Goal: Transaction & Acquisition: Purchase product/service

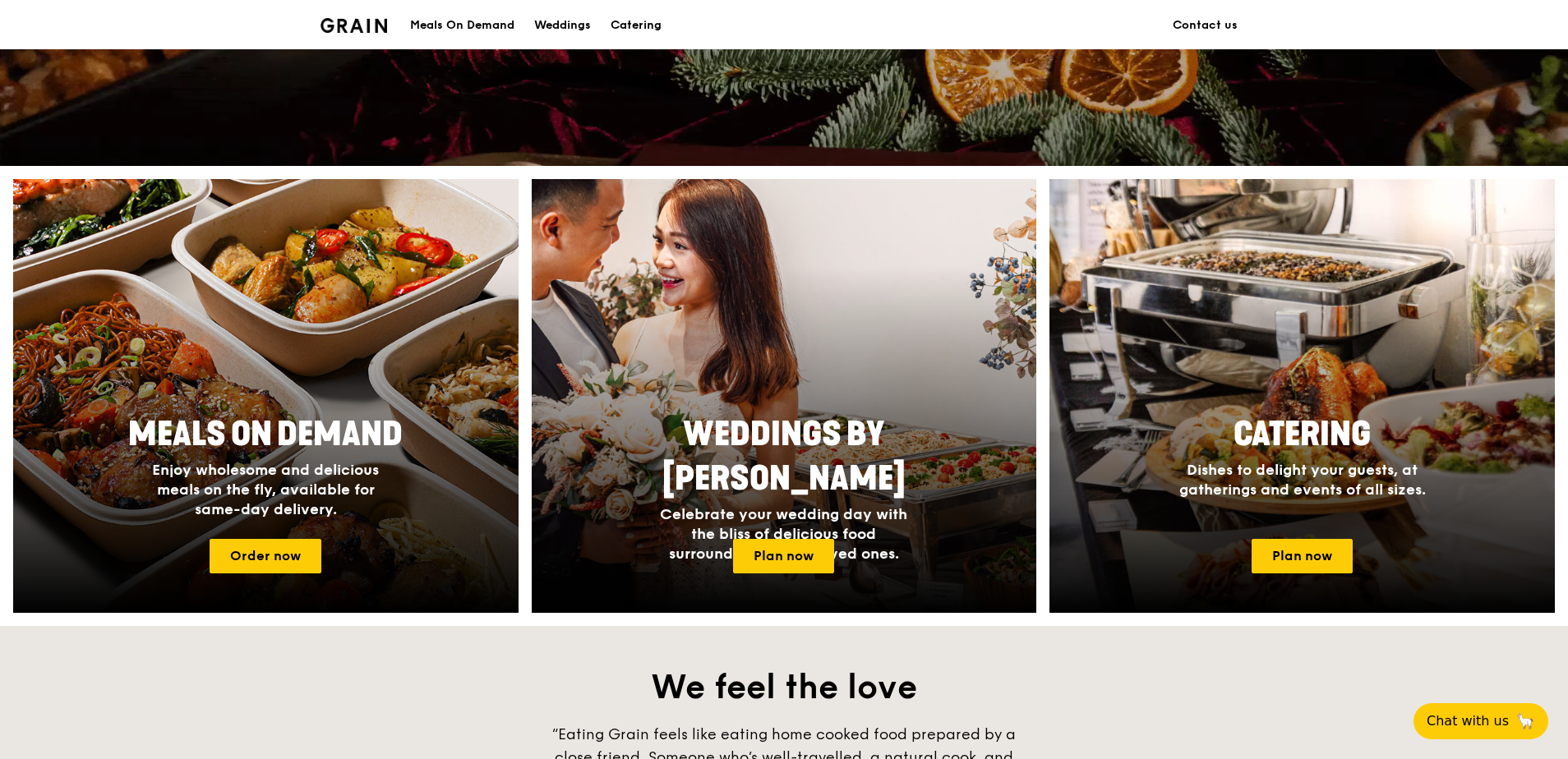
scroll to position [657, 0]
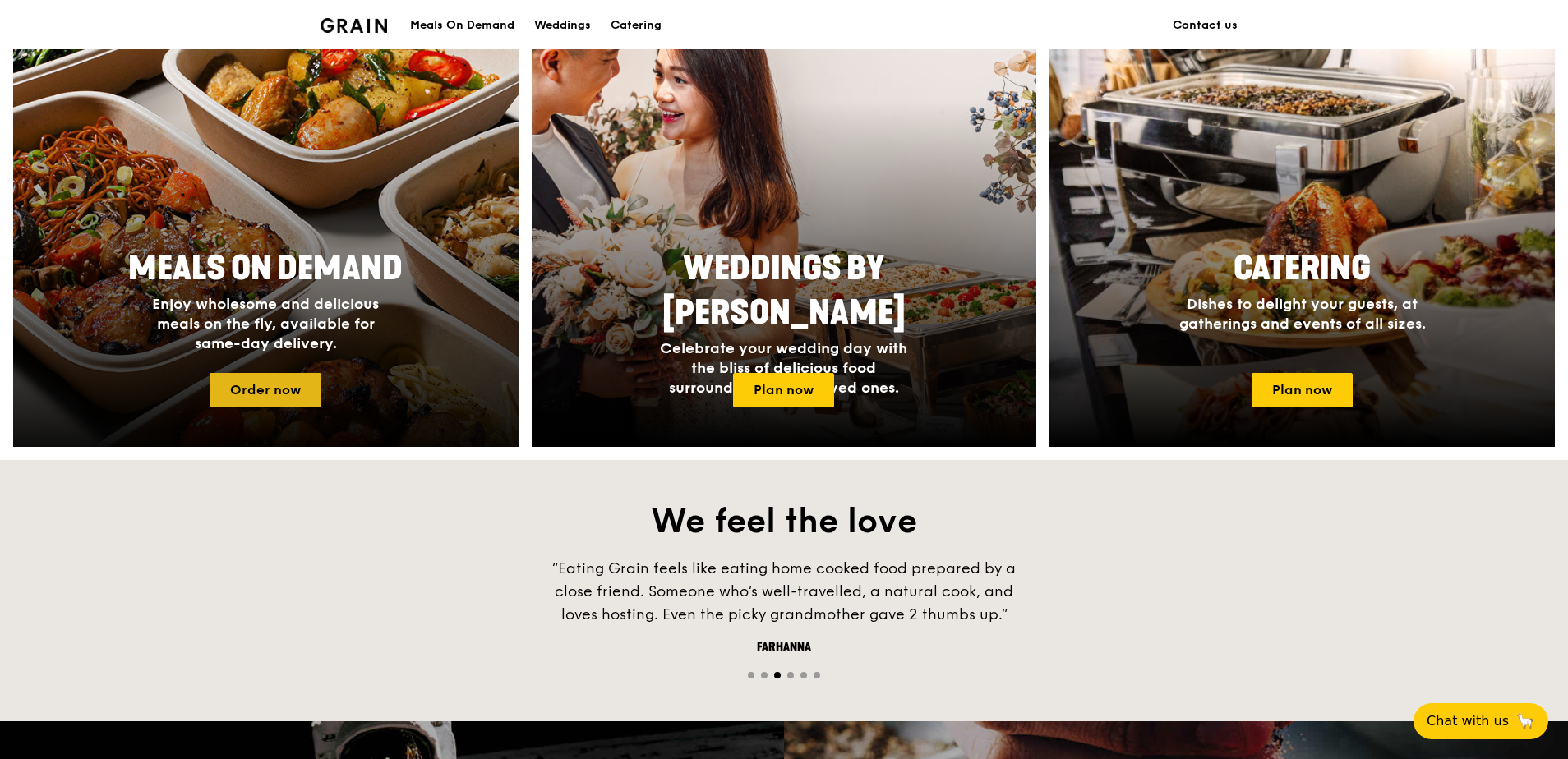
click at [283, 392] on link "Order now" at bounding box center [266, 390] width 111 height 35
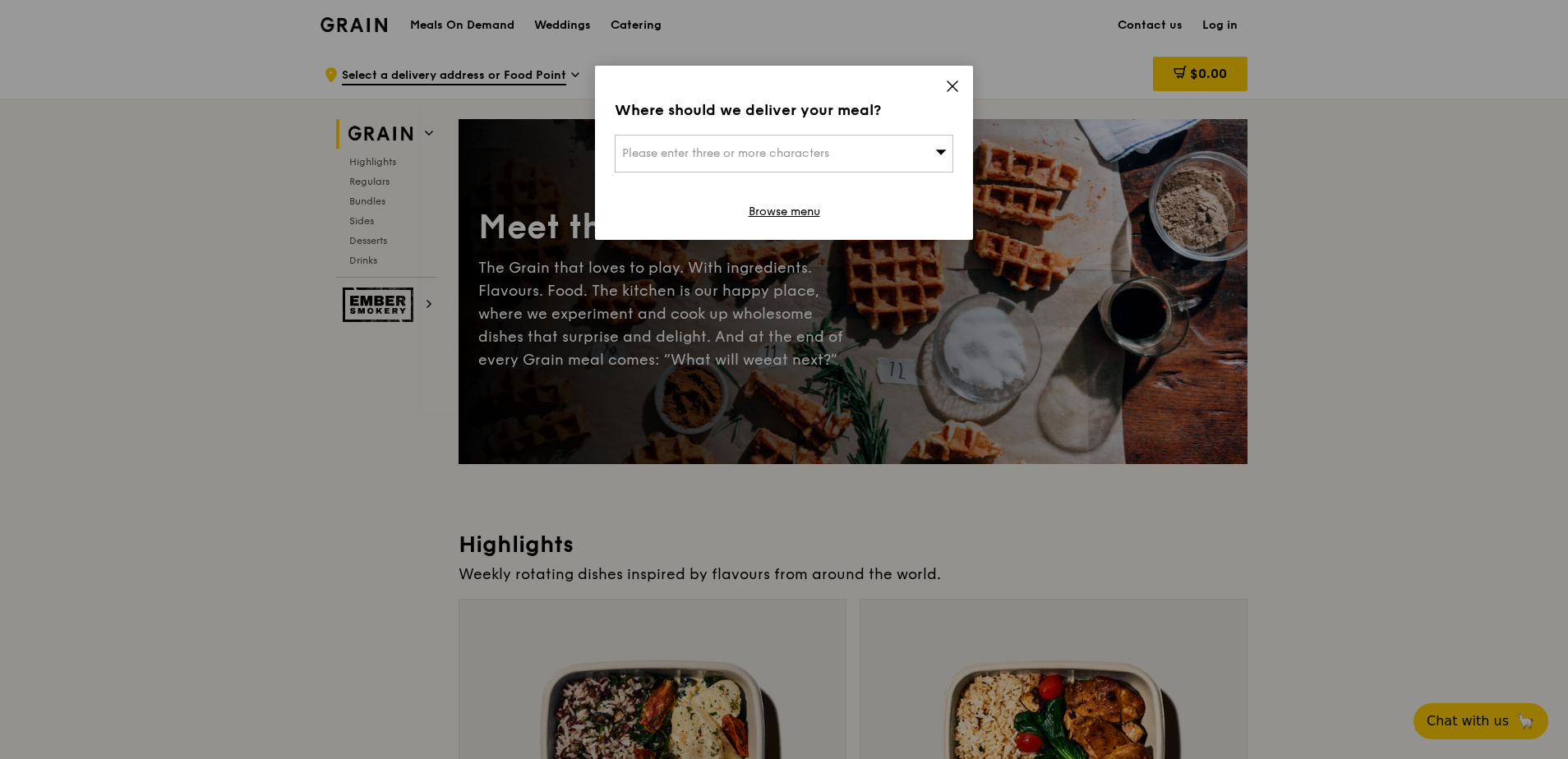
click at [920, 163] on div "Please enter three or more characters" at bounding box center [784, 153] width 339 height 37
click at [895, 155] on input "search" at bounding box center [783, 154] width 337 height 36
click at [954, 80] on icon at bounding box center [953, 86] width 15 height 15
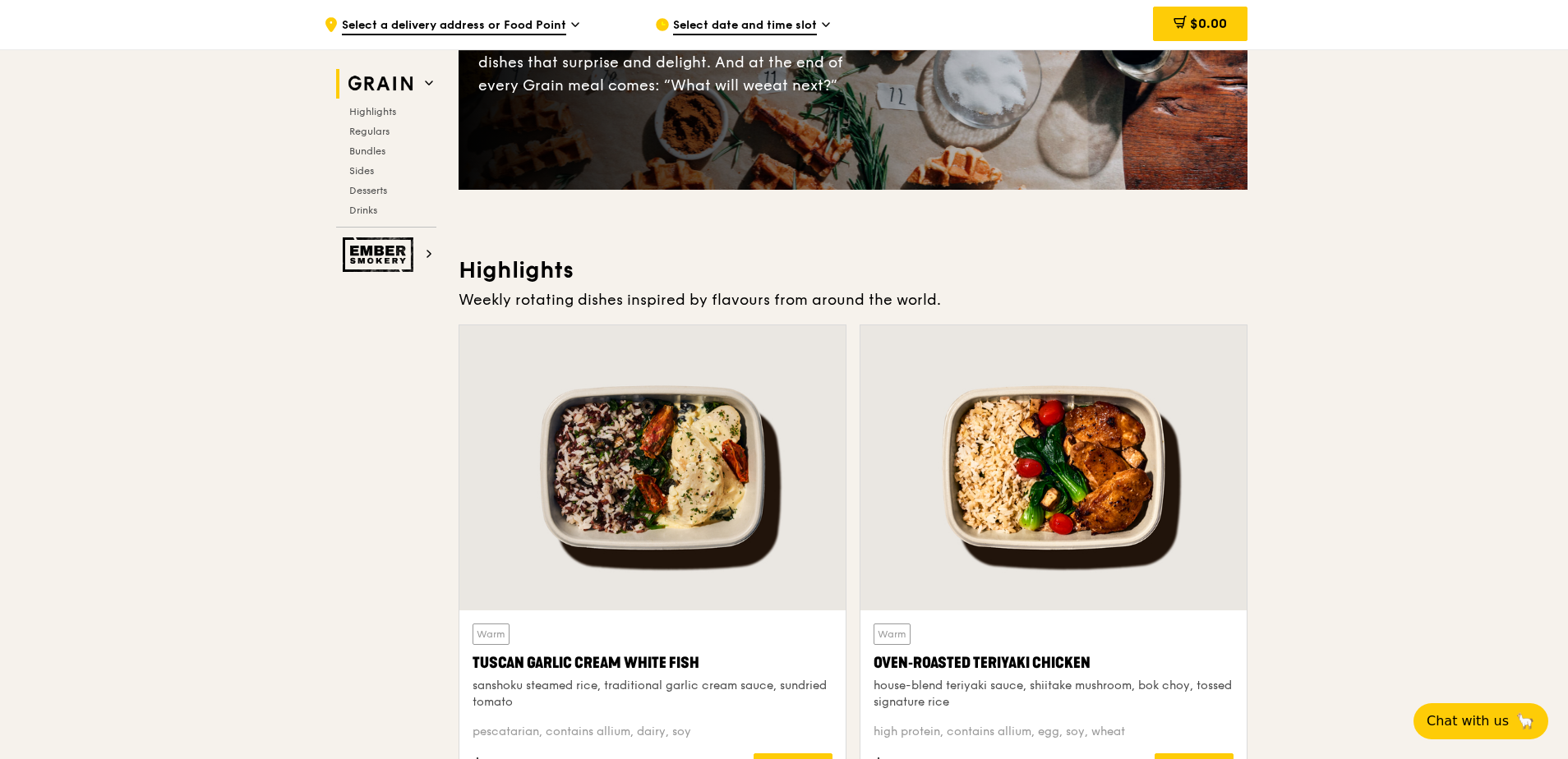
scroll to position [411, 0]
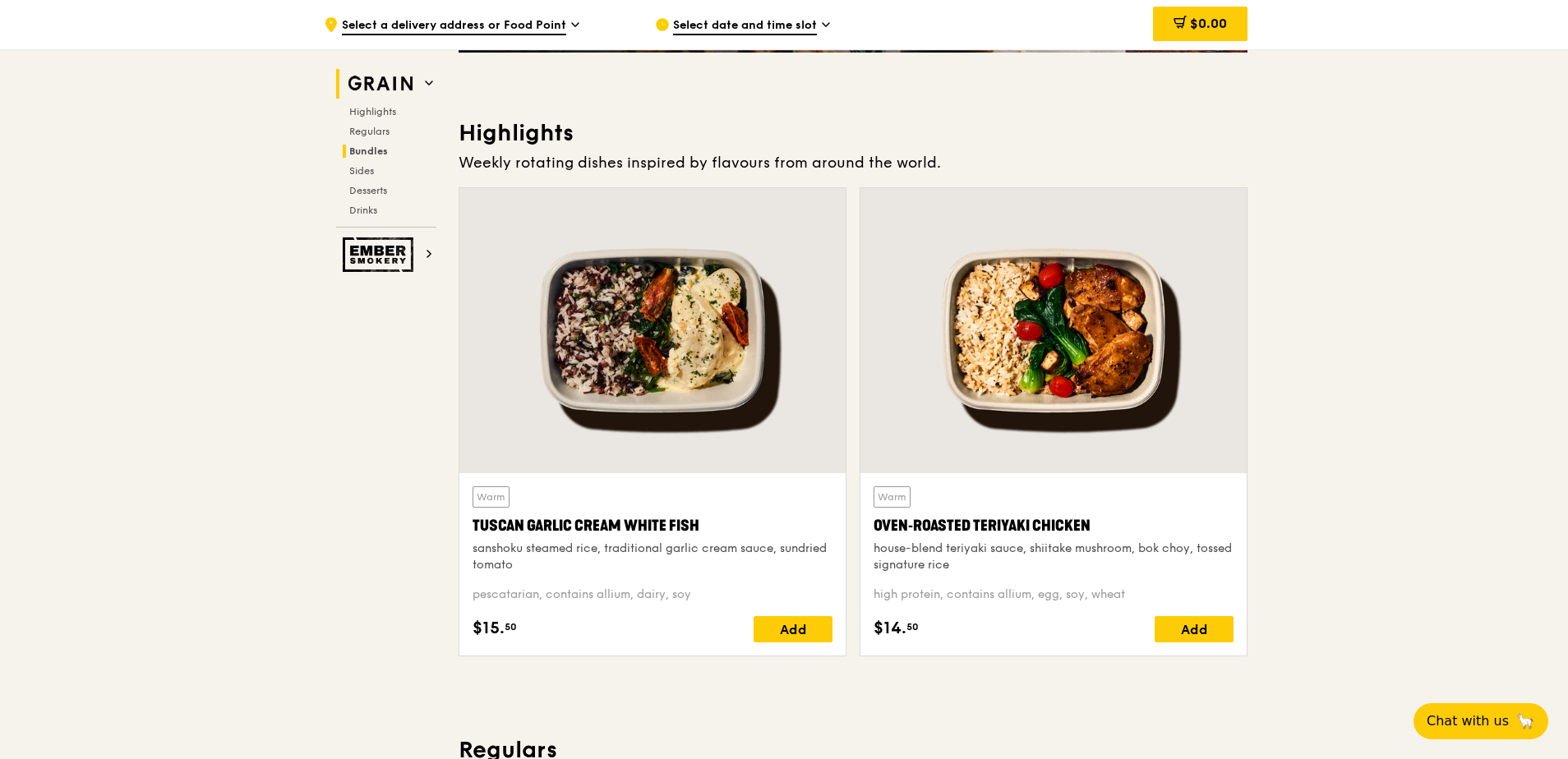
click at [376, 147] on span "Bundles" at bounding box center [369, 151] width 38 height 12
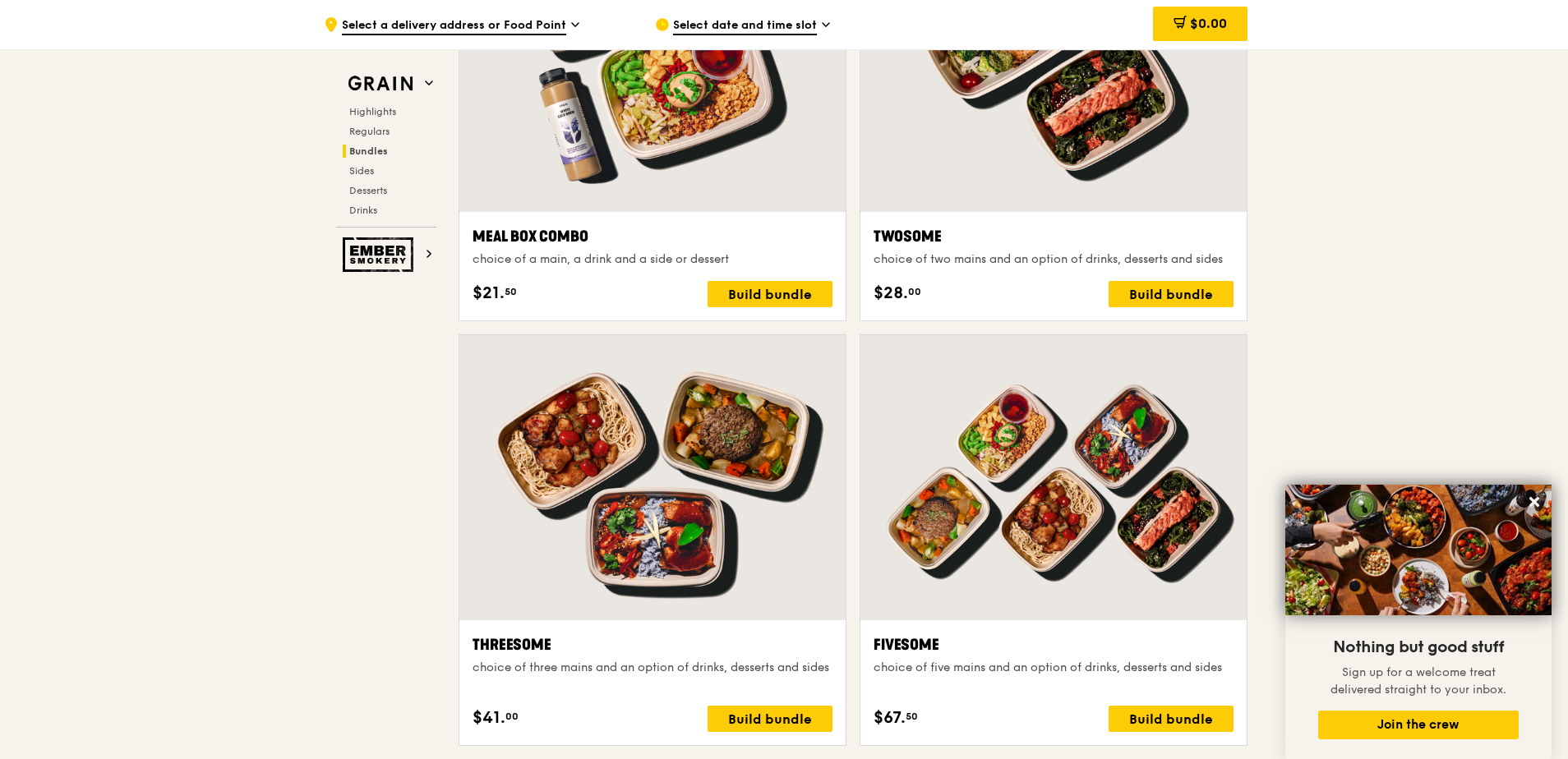
scroll to position [2365, 0]
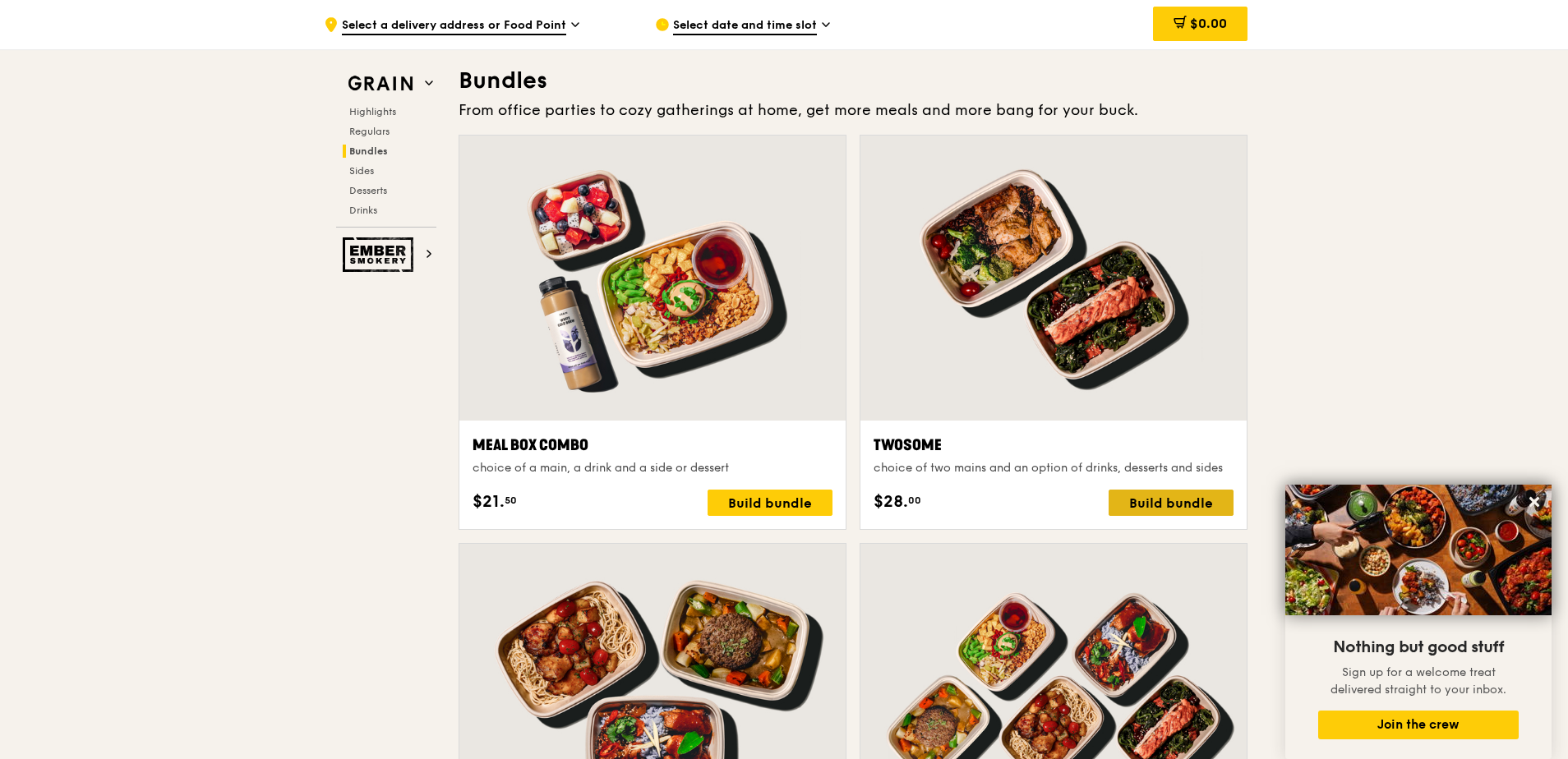
click at [1166, 508] on div "Build bundle" at bounding box center [1171, 503] width 125 height 26
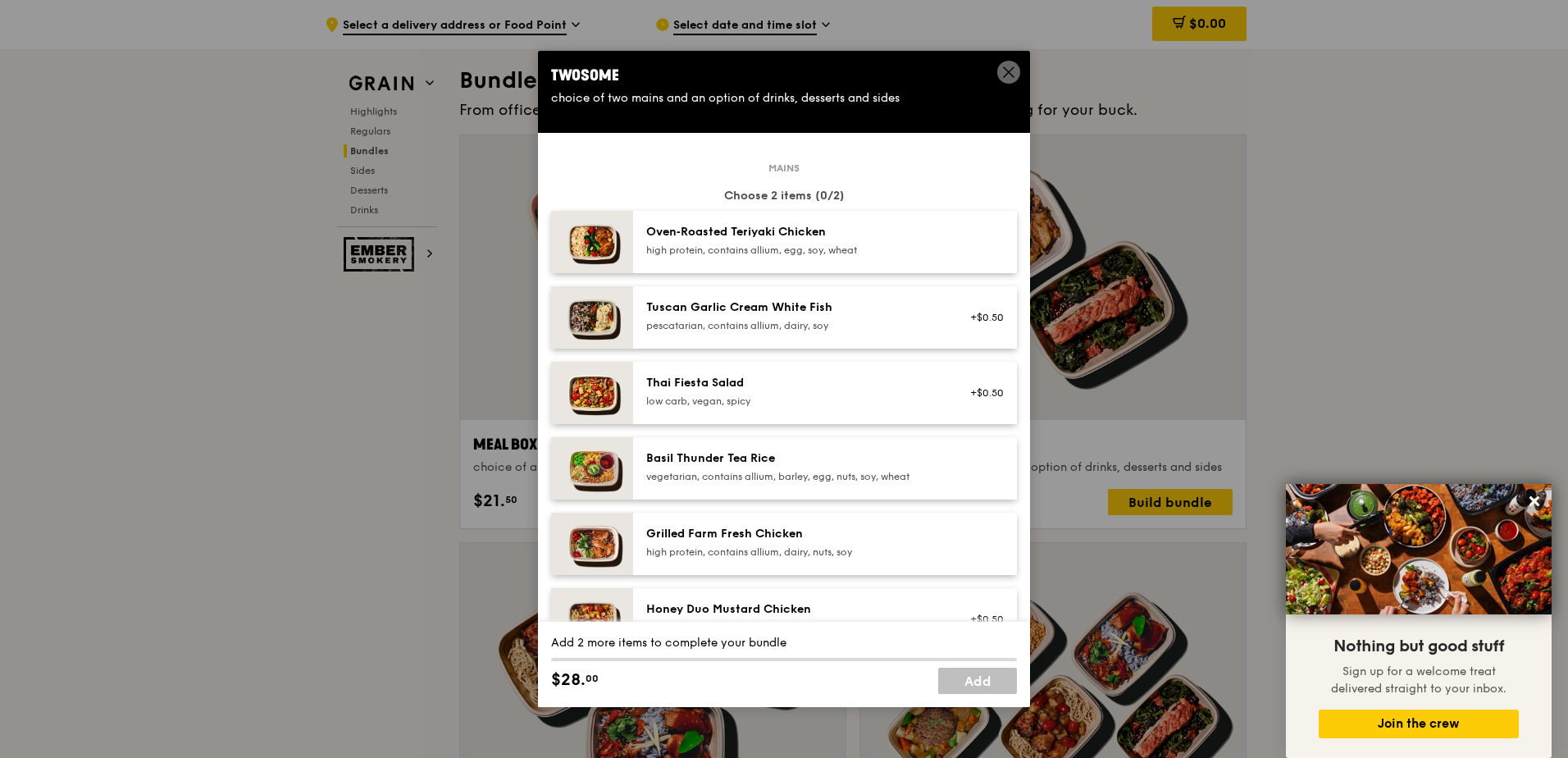
click at [776, 468] on div "Basil Thunder Tea Rice vegetarian, contains allium, barley, egg, nuts, soy, whe…" at bounding box center [793, 466] width 294 height 33
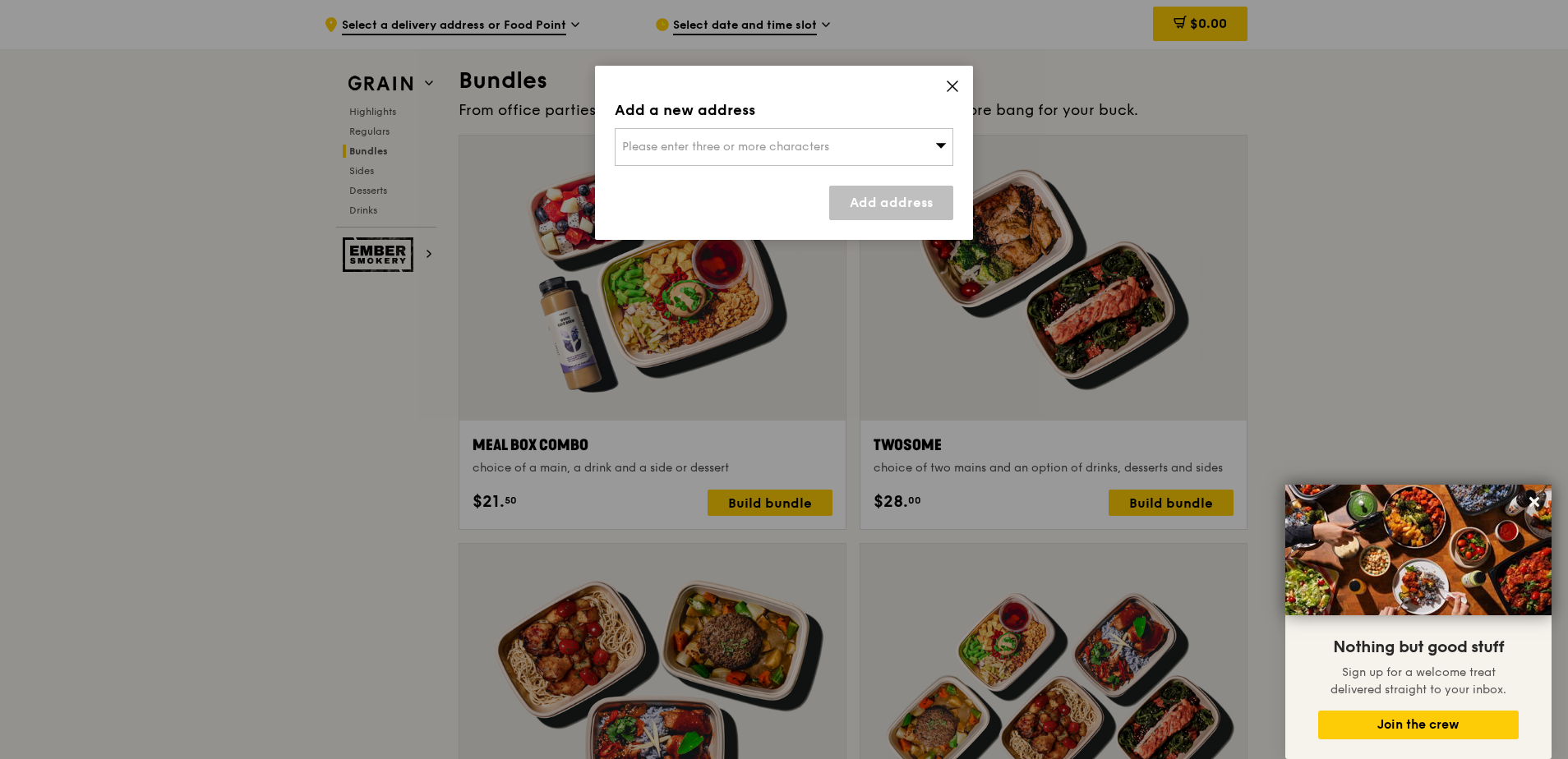
click at [783, 141] on span "Please enter three or more characters" at bounding box center [726, 146] width 207 height 14
click at [954, 87] on icon at bounding box center [952, 86] width 10 height 10
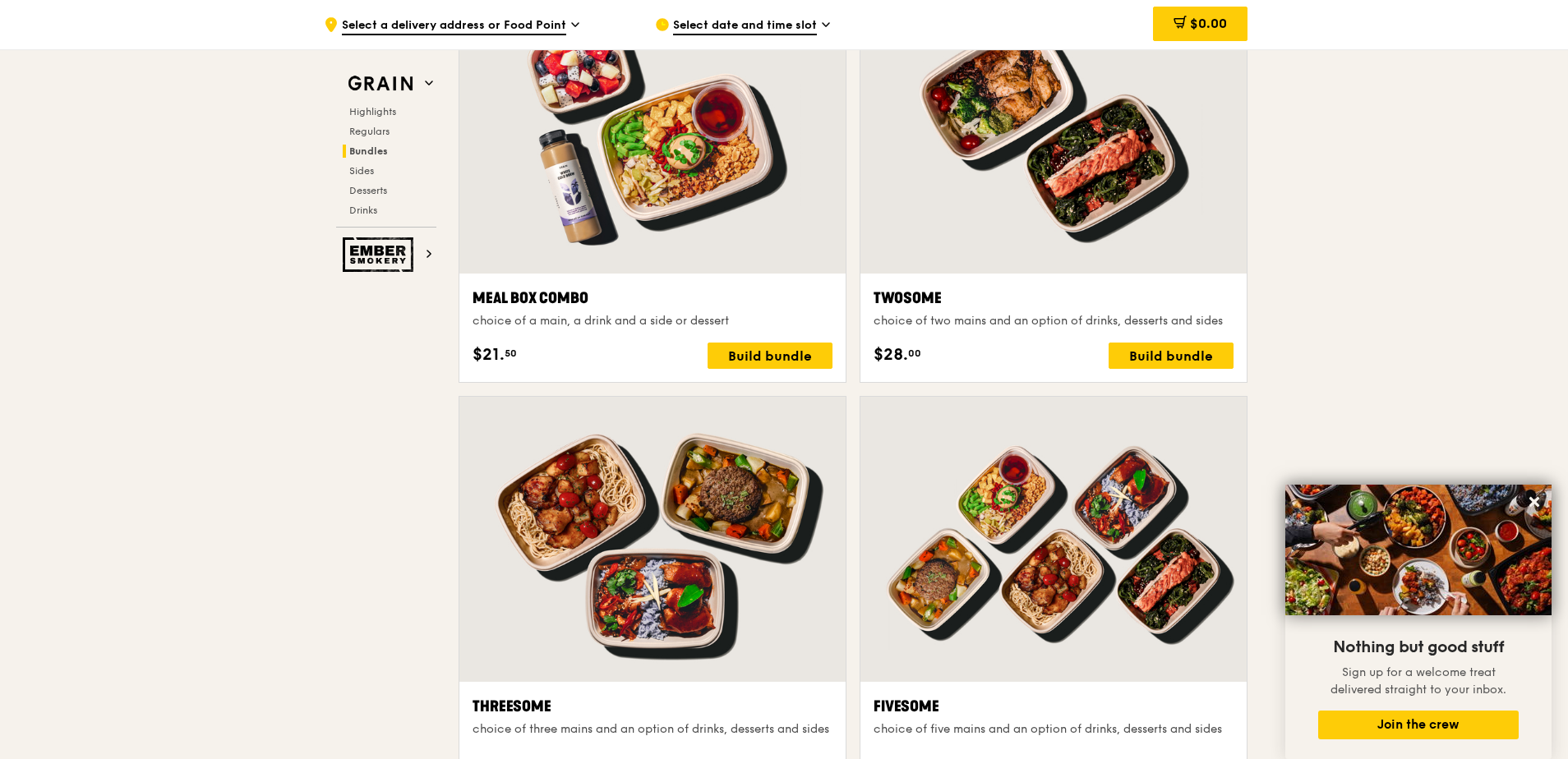
scroll to position [2613, 0]
